Goal: Find contact information: Find contact information

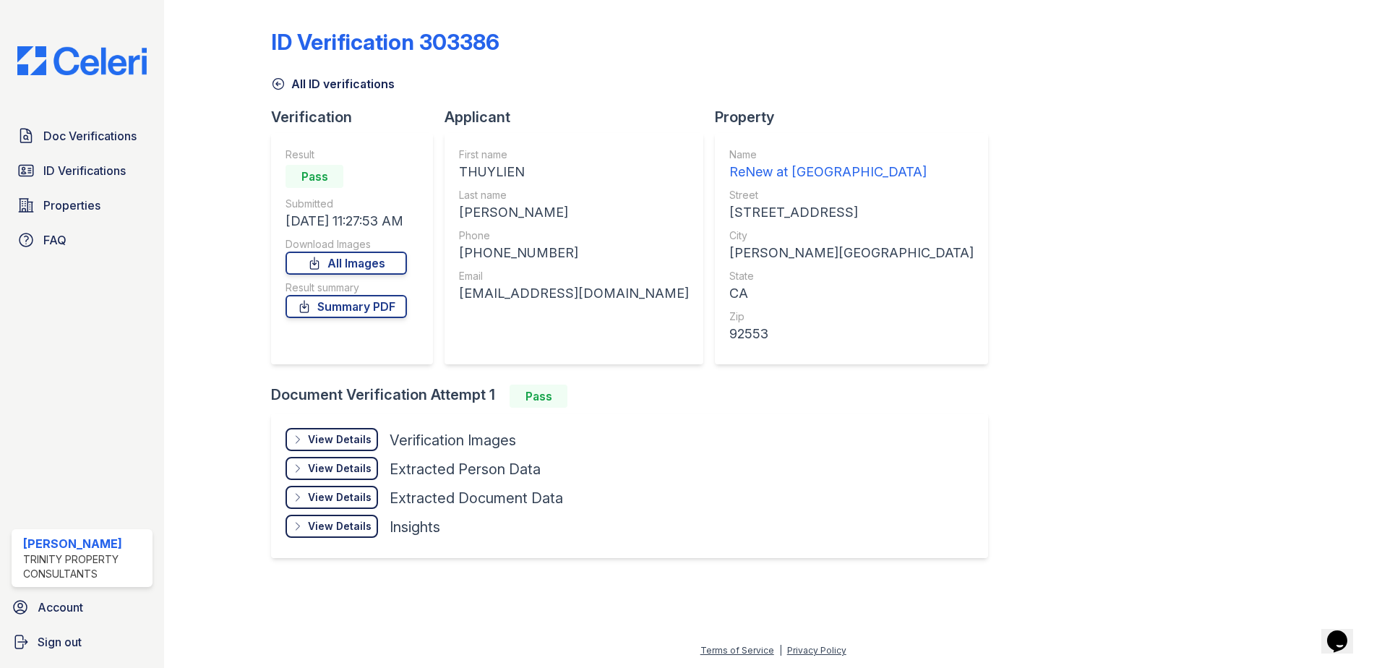
drag, startPoint x: 525, startPoint y: 172, endPoint x: 462, endPoint y: 174, distance: 63.6
click at [462, 174] on div "THUYLIEN" at bounding box center [574, 172] width 230 height 20
drag, startPoint x: 462, startPoint y: 174, endPoint x: 471, endPoint y: 171, distance: 9.8
copy div "THUYLIEN"
drag, startPoint x: 582, startPoint y: 214, endPoint x: 463, endPoint y: 215, distance: 119.3
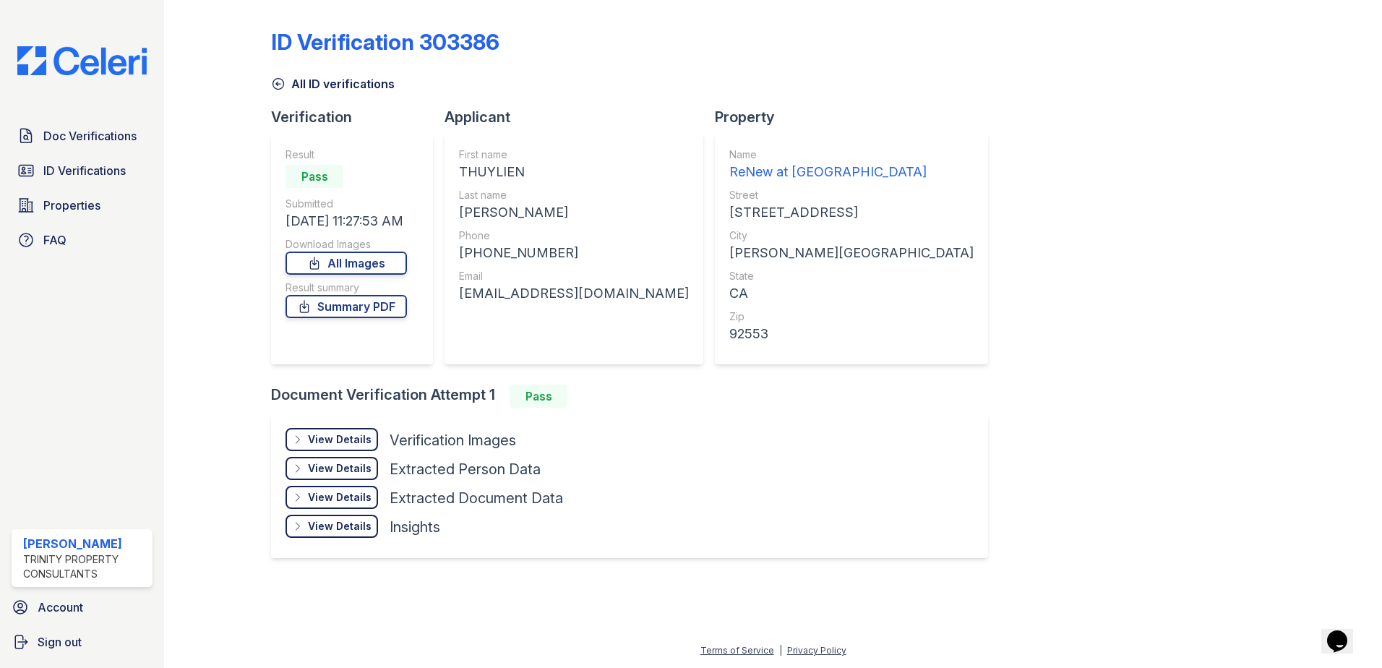
click at [463, 215] on div "[PERSON_NAME]" at bounding box center [574, 212] width 230 height 20
copy div "[PERSON_NAME]"
drag, startPoint x: 556, startPoint y: 249, endPoint x: 476, endPoint y: 252, distance: 80.3
click at [476, 252] on div "[PHONE_NUMBER]" at bounding box center [574, 253] width 230 height 20
copy div "9512307884"
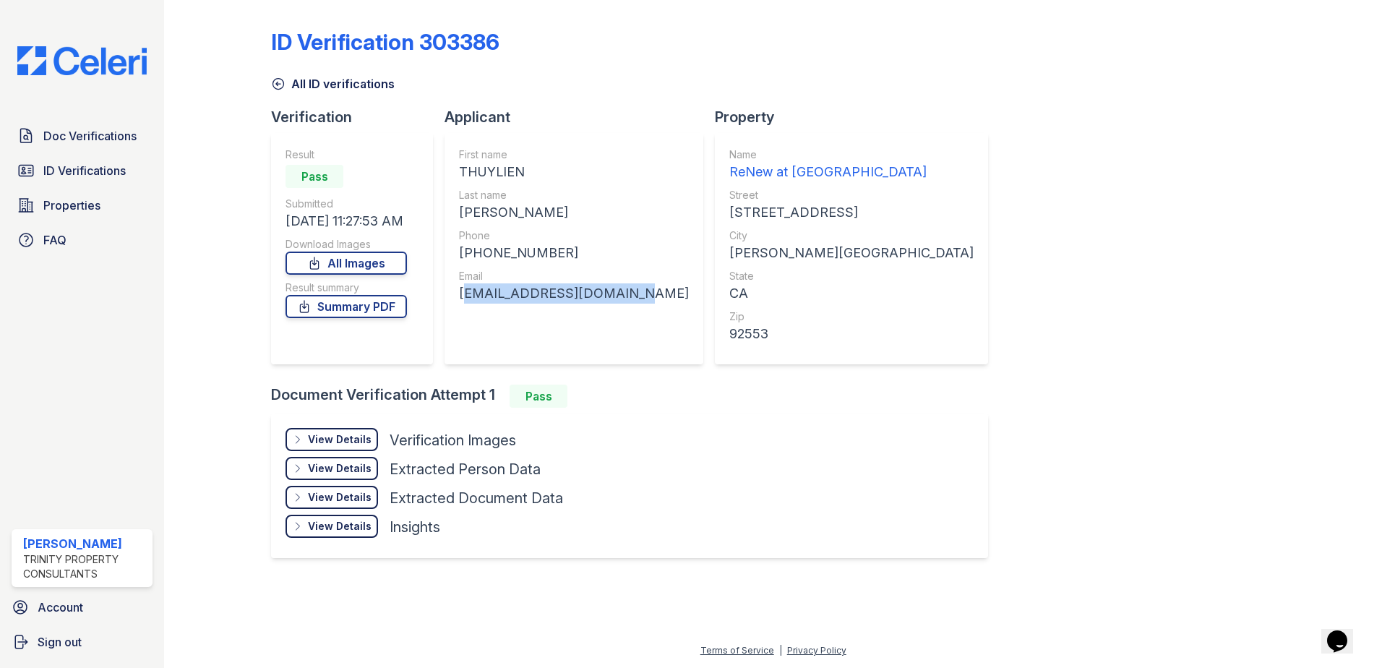
drag, startPoint x: 624, startPoint y: 293, endPoint x: 458, endPoint y: 293, distance: 166.2
click at [458, 293] on div "First name [GEOGRAPHIC_DATA] Last name [PERSON_NAME] Phone [PHONE_NUMBER] Email…" at bounding box center [573, 248] width 259 height 231
copy div "[EMAIL_ADDRESS][DOMAIN_NAME]"
